Goal: Task Accomplishment & Management: Manage account settings

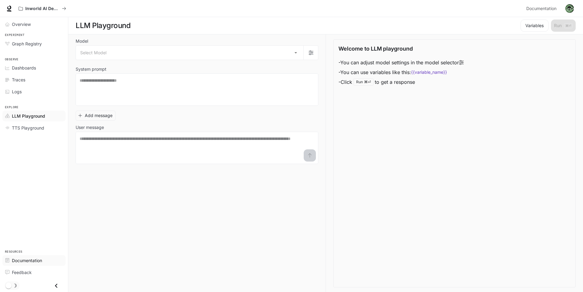
click at [35, 260] on span "Documentation" at bounding box center [27, 260] width 30 height 6
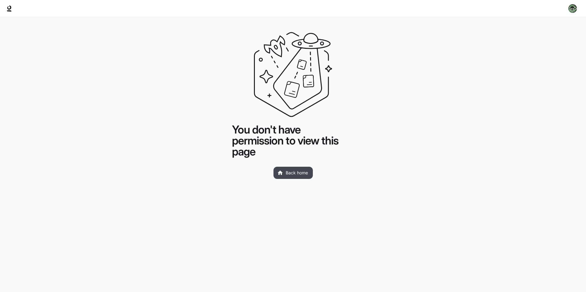
click at [296, 176] on link "Back home" at bounding box center [292, 173] width 39 height 12
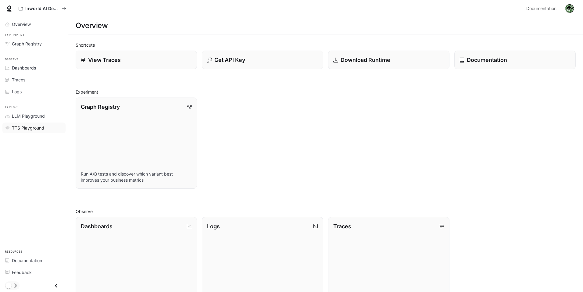
click at [30, 133] on link "TTS Playground" at bounding box center [33, 128] width 63 height 11
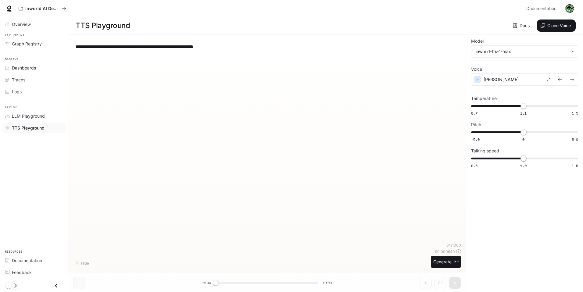
type input "**********"
type input "***"
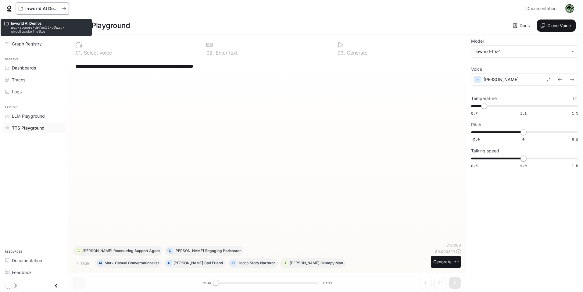
drag, startPoint x: 62, startPoint y: 9, endPoint x: 71, endPoint y: 8, distance: 9.8
click at [71, 8] on div "Inworld AI Demos" at bounding box center [270, 8] width 508 height 12
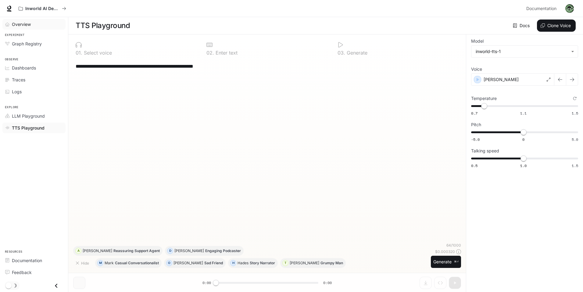
click at [25, 23] on span "Overview" at bounding box center [21, 24] width 19 height 6
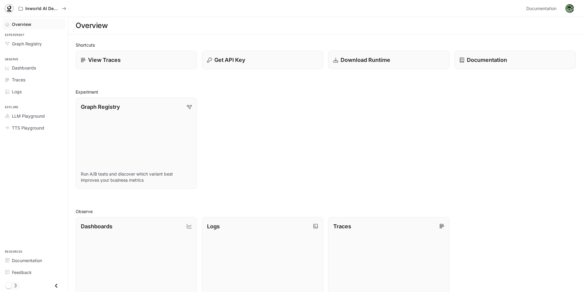
click at [11, 10] on icon at bounding box center [9, 8] width 6 height 6
click at [568, 10] on img "button" at bounding box center [569, 8] width 9 height 9
click at [511, 46] on span "Billing" at bounding box center [531, 45] width 79 height 6
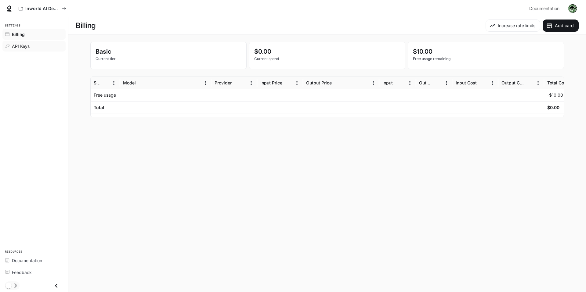
click at [25, 48] on span "API Keys" at bounding box center [21, 46] width 18 height 6
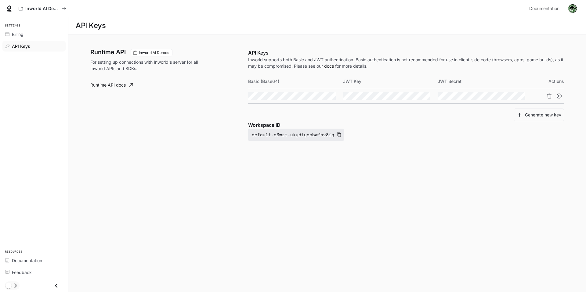
click at [261, 137] on button "default-c3wzt-ukydtyccbwfhv8iq" at bounding box center [296, 135] width 96 height 12
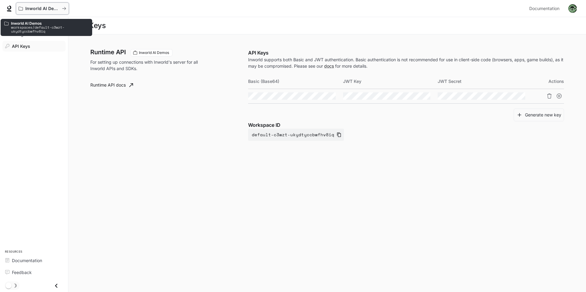
click at [42, 9] on p "Inworld AI Demos" at bounding box center [42, 8] width 34 height 5
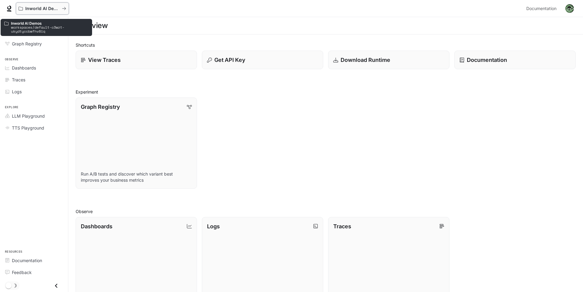
click at [60, 9] on div "Inworld AI Demos" at bounding box center [40, 8] width 43 height 5
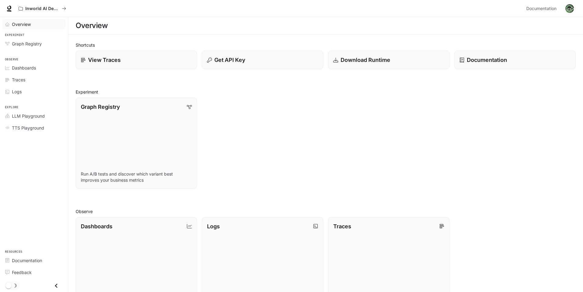
click at [34, 27] on div "Overview" at bounding box center [37, 24] width 51 height 6
click at [14, 7] on div "Inworld AI Demos Documentation Documentation" at bounding box center [291, 8] width 583 height 17
click at [10, 8] on icon at bounding box center [9, 7] width 4 height 4
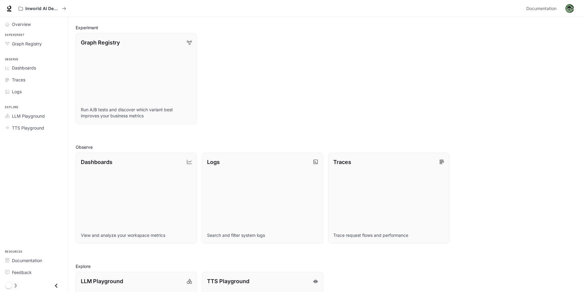
scroll to position [142, 0]
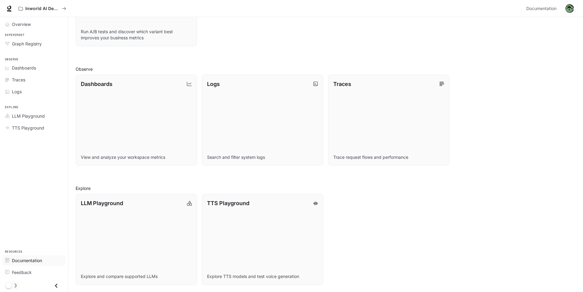
click at [35, 260] on span "Documentation" at bounding box center [27, 260] width 30 height 6
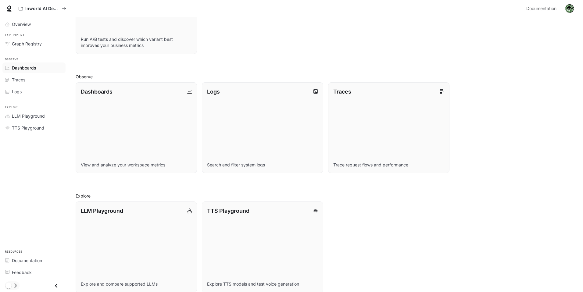
scroll to position [0, 0]
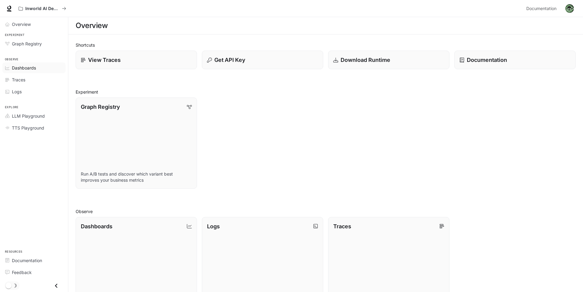
click at [39, 71] on link "Dashboards" at bounding box center [33, 68] width 63 height 11
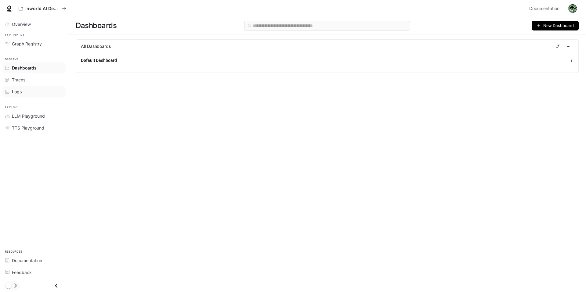
click at [32, 90] on div "Logs" at bounding box center [37, 91] width 51 height 6
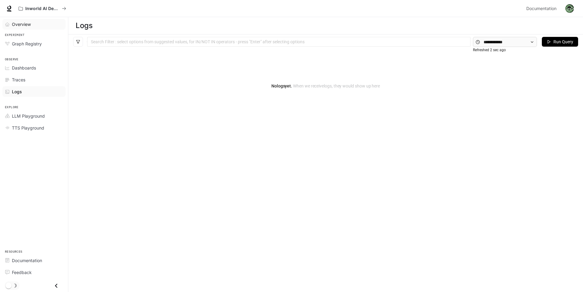
click at [27, 23] on span "Overview" at bounding box center [21, 24] width 19 height 6
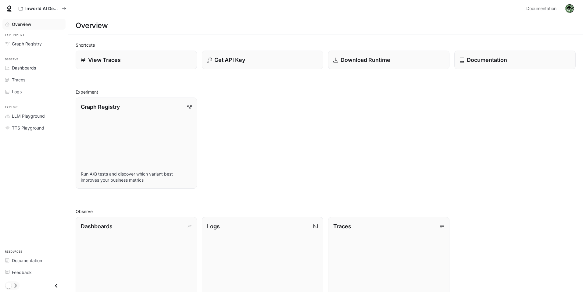
click at [569, 11] on img "button" at bounding box center [569, 8] width 9 height 9
click at [518, 45] on span "Billing" at bounding box center [531, 45] width 79 height 6
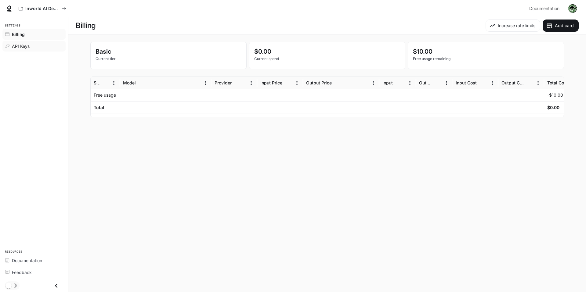
click at [44, 44] on div "API Keys" at bounding box center [37, 46] width 51 height 6
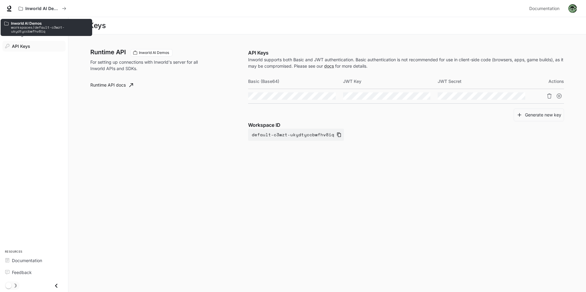
click at [33, 30] on p "workspaces/default-c3wzt-ukydtyccbwfhv8iq" at bounding box center [49, 29] width 77 height 8
click at [67, 9] on button "Inworld AI Demos" at bounding box center [42, 8] width 53 height 12
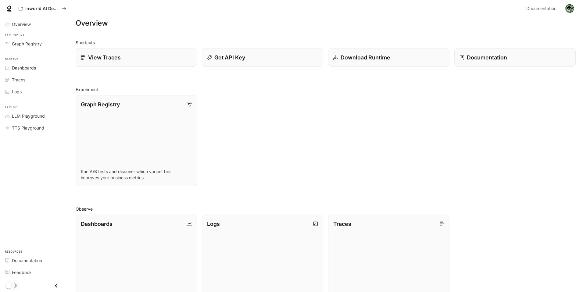
scroll to position [2, 0]
click at [35, 25] on div "Overview" at bounding box center [37, 24] width 51 height 6
click at [12, 9] on icon at bounding box center [9, 8] width 6 height 6
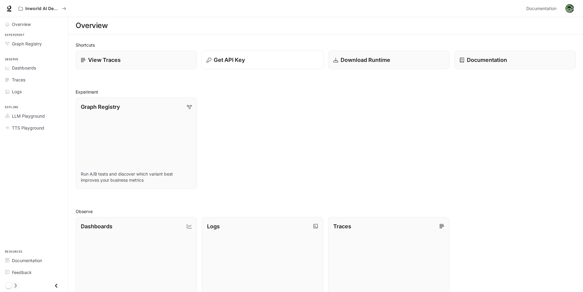
click at [224, 63] on p "Get API Key" at bounding box center [229, 60] width 31 height 8
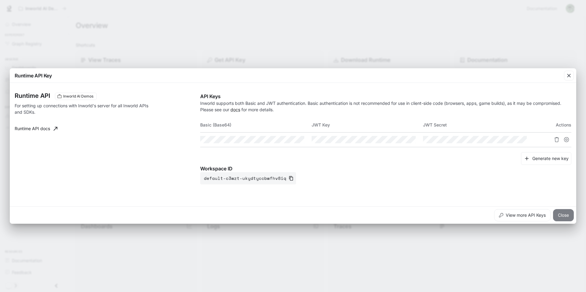
click at [560, 215] on button "Close" at bounding box center [563, 215] width 21 height 12
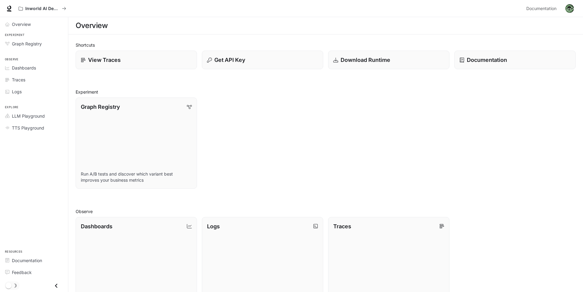
click at [573, 6] on img "button" at bounding box center [569, 8] width 9 height 9
click at [511, 47] on span "Billing" at bounding box center [531, 45] width 79 height 6
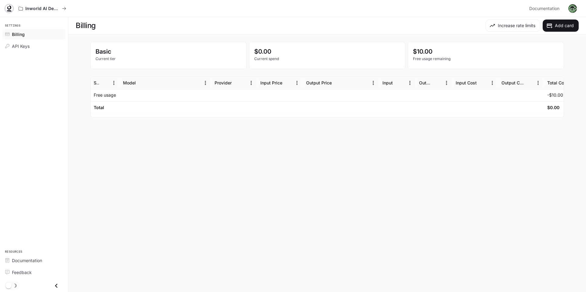
click at [9, 9] on icon at bounding box center [9, 7] width 4 height 4
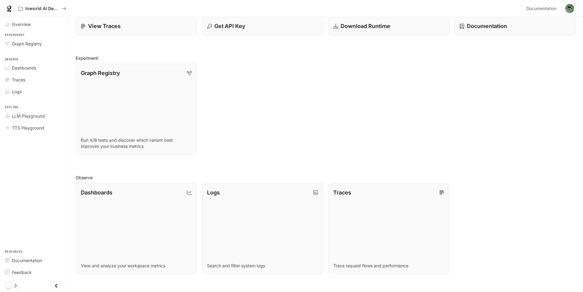
scroll to position [34, 0]
click at [40, 114] on span "LLM Playground" at bounding box center [28, 116] width 33 height 6
